Goal: Navigation & Orientation: Find specific page/section

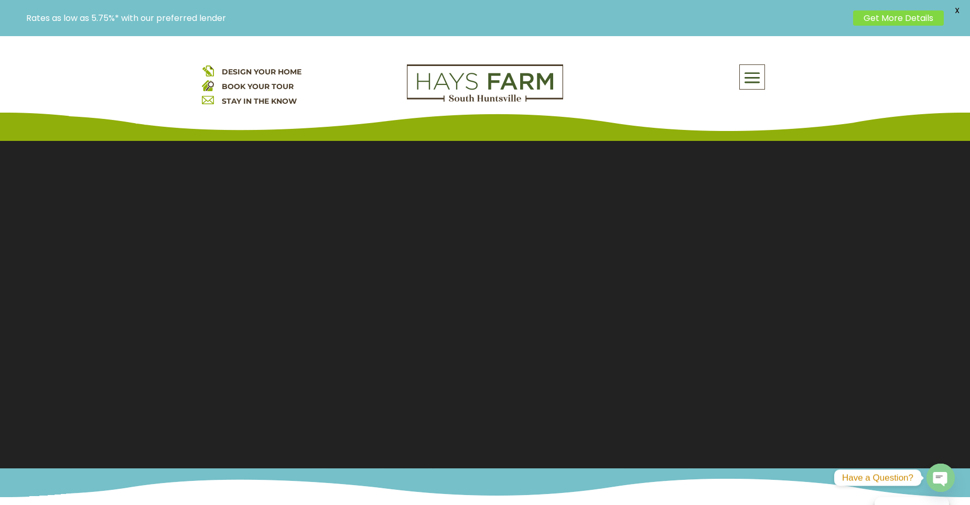
click at [749, 67] on span at bounding box center [752, 78] width 25 height 24
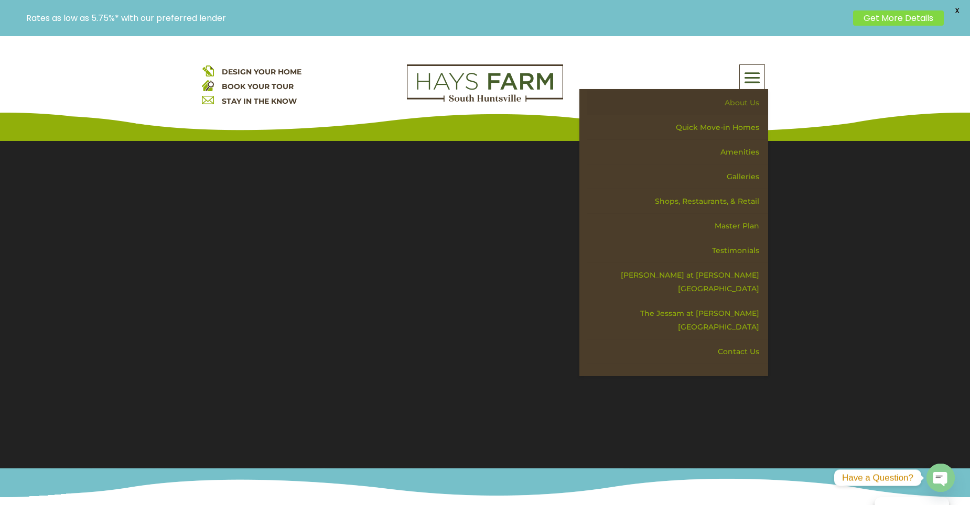
click at [748, 103] on link "About Us" at bounding box center [677, 103] width 181 height 25
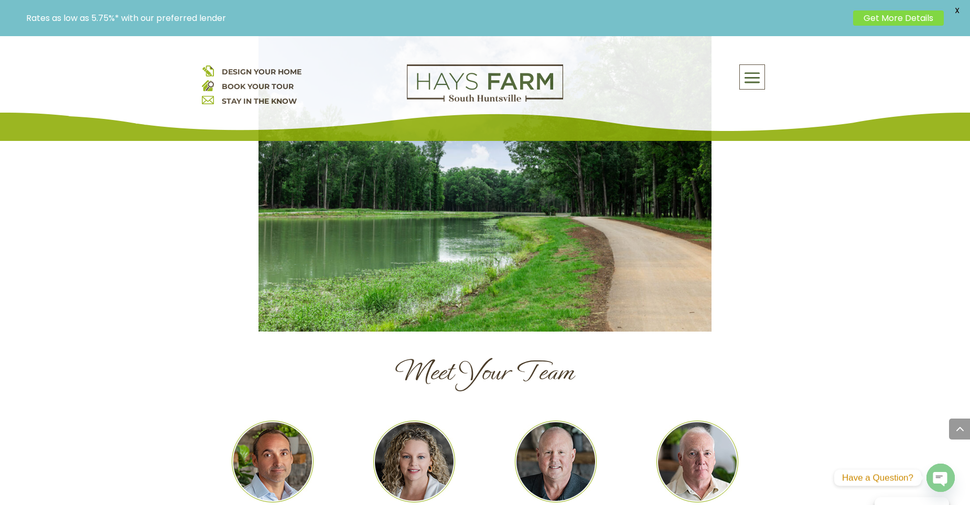
scroll to position [996, 0]
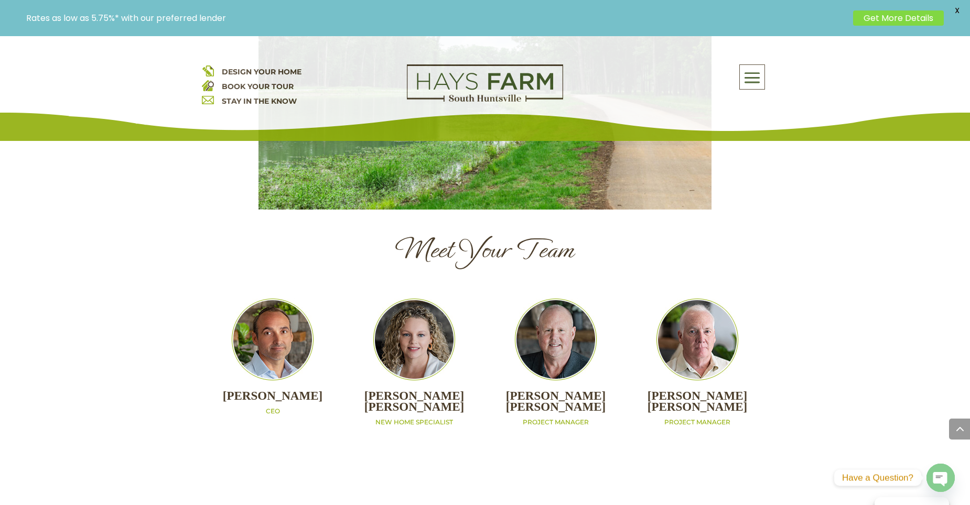
click at [760, 84] on span at bounding box center [752, 78] width 25 height 24
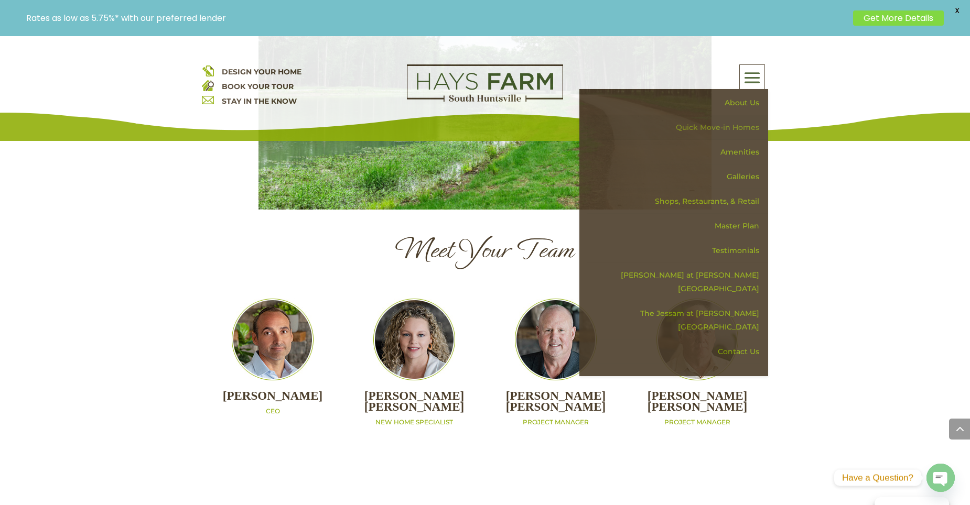
click at [741, 128] on link "Quick Move-in Homes" at bounding box center [677, 127] width 181 height 25
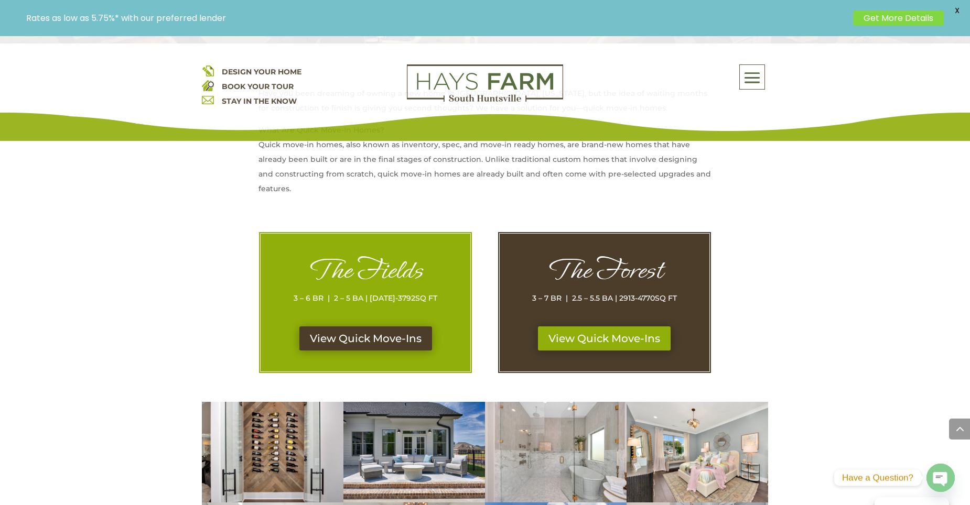
scroll to position [524, 0]
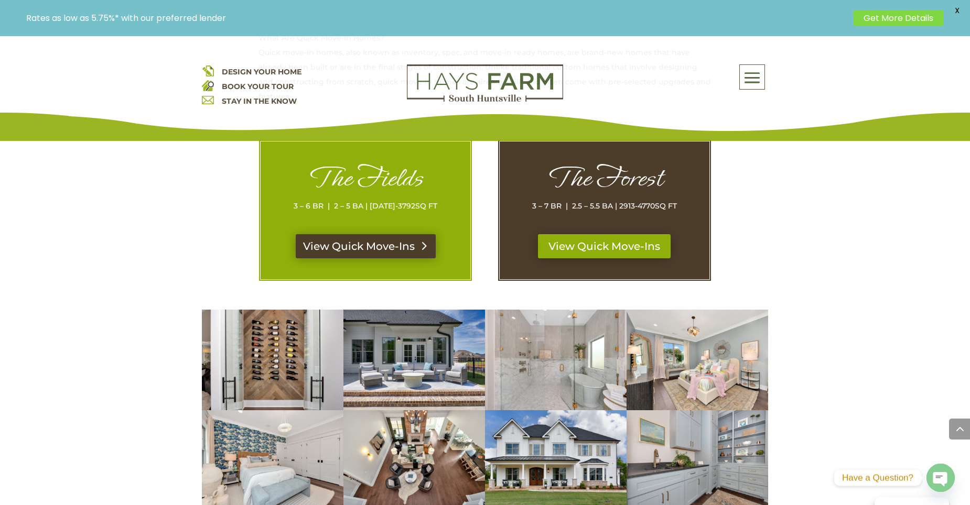
click at [395, 234] on div "The Fields 3 – 6 BR | 2 – 5 BA | 1869-3792 SQ FT" at bounding box center [366, 199] width 168 height 72
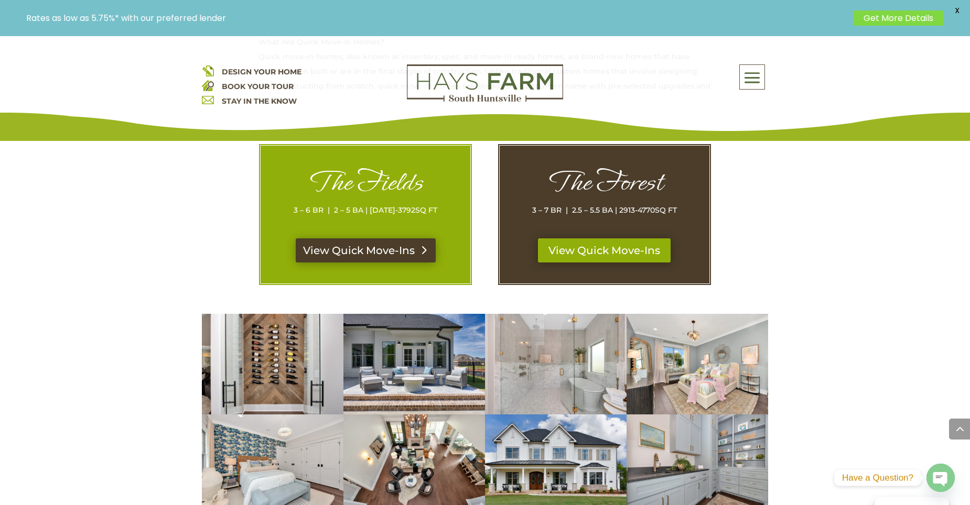
click at [399, 258] on link "View Quick Move-Ins" at bounding box center [366, 251] width 140 height 24
click at [621, 251] on link "View Quick Move-Ins" at bounding box center [604, 251] width 140 height 24
